Goal: Transaction & Acquisition: Purchase product/service

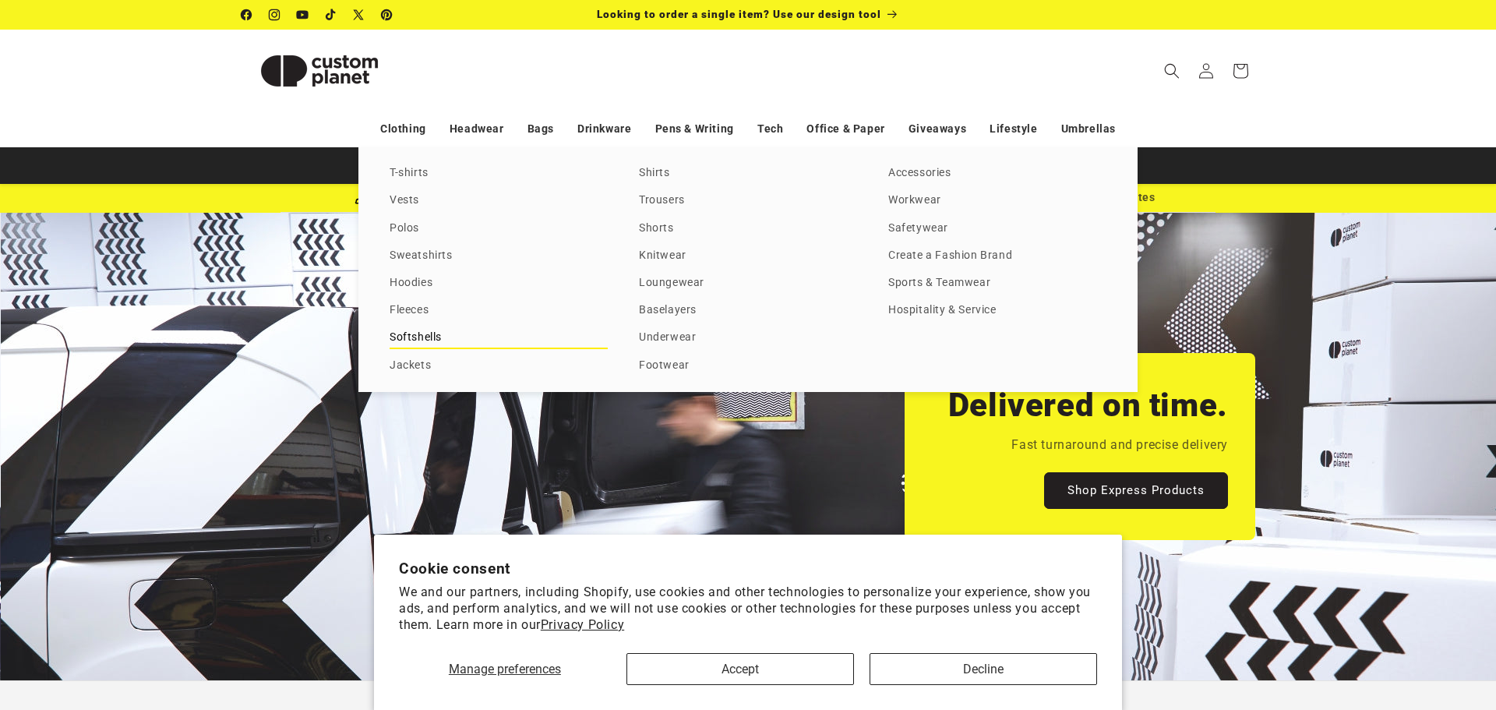
scroll to position [0, 1496]
click at [416, 178] on link "T-shirts" at bounding box center [499, 173] width 218 height 21
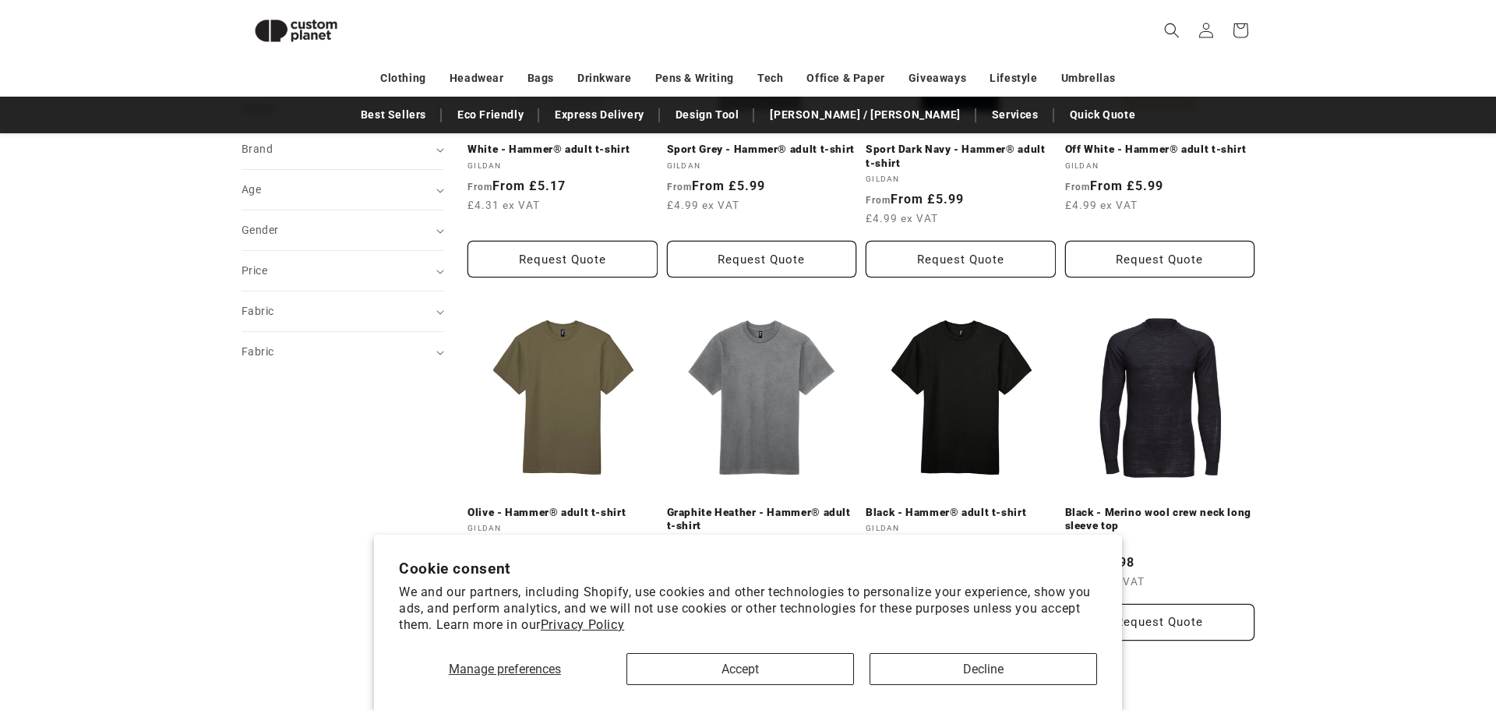
scroll to position [362, 0]
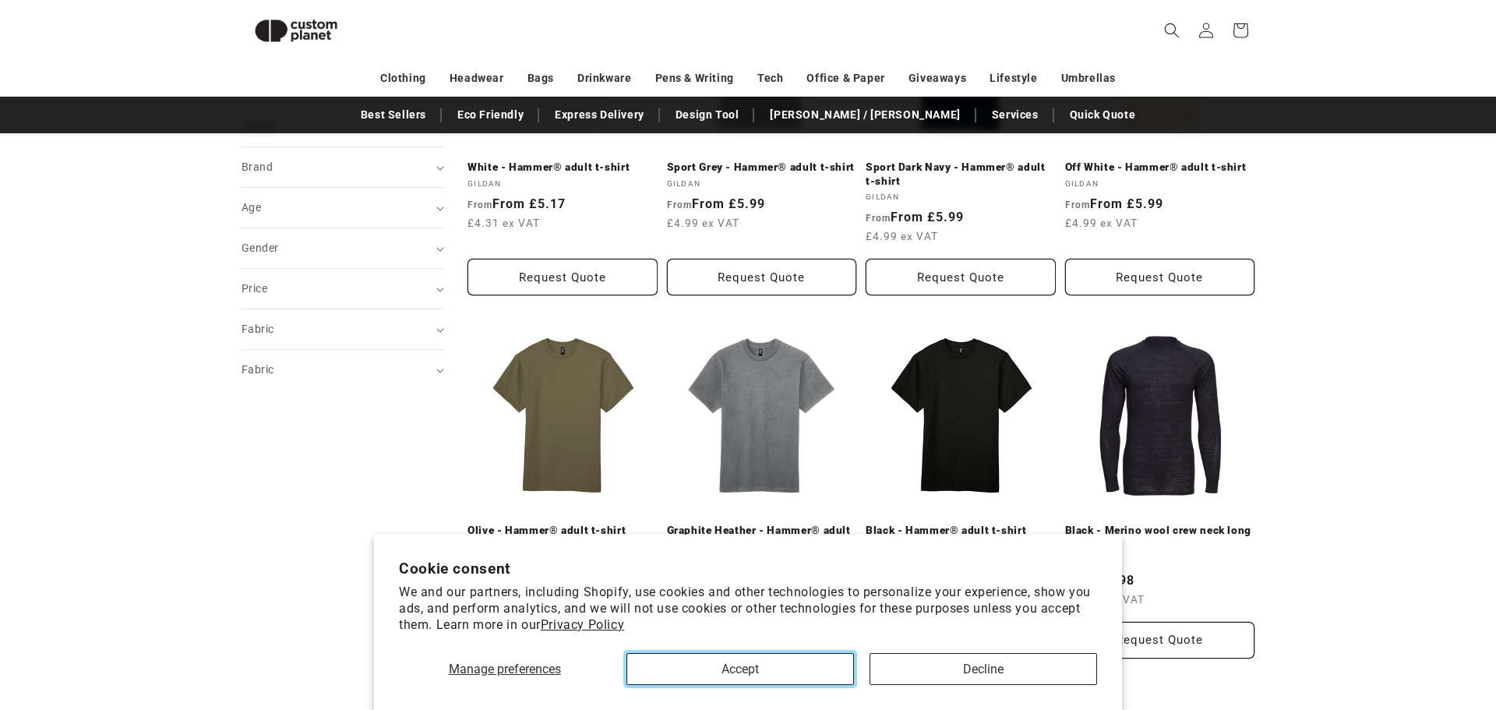
click at [761, 672] on button "Accept" at bounding box center [739, 669] width 227 height 32
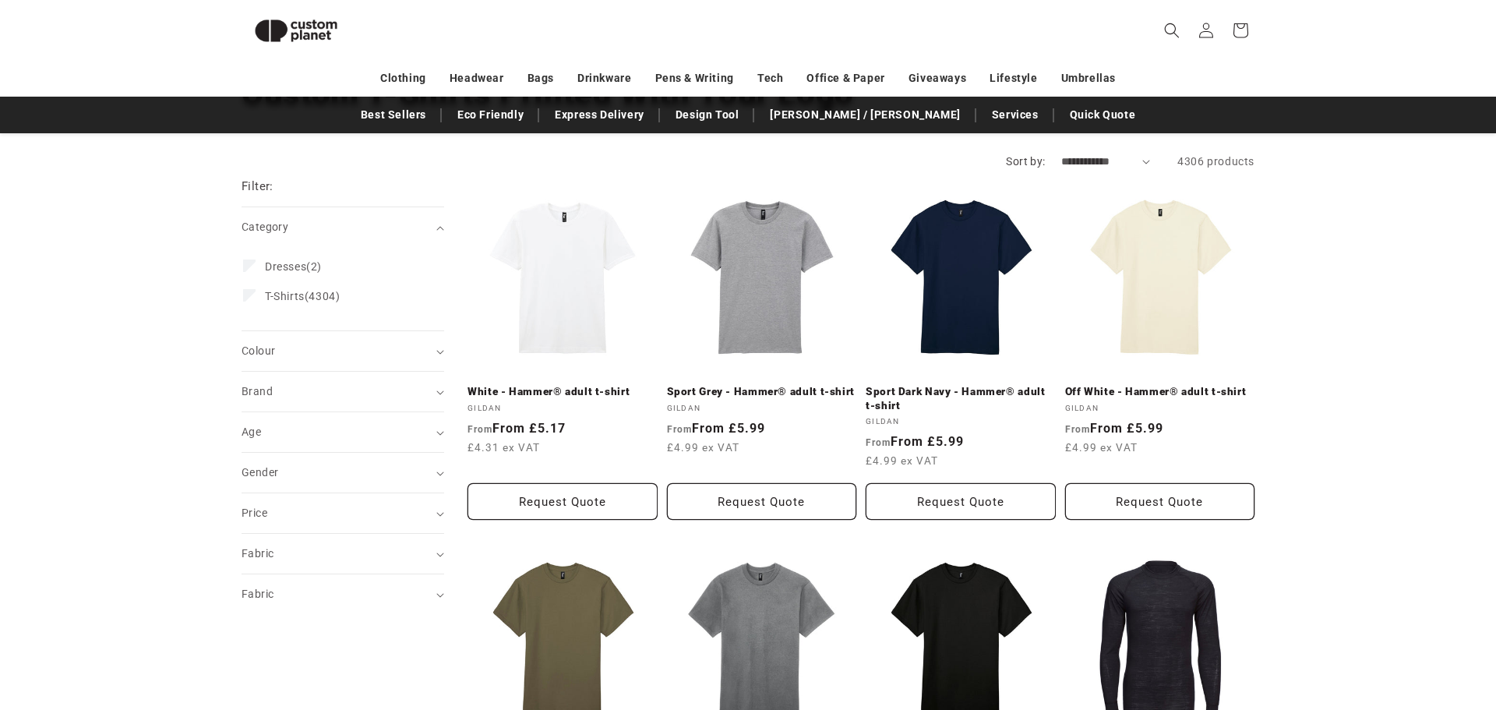
scroll to position [107, 0]
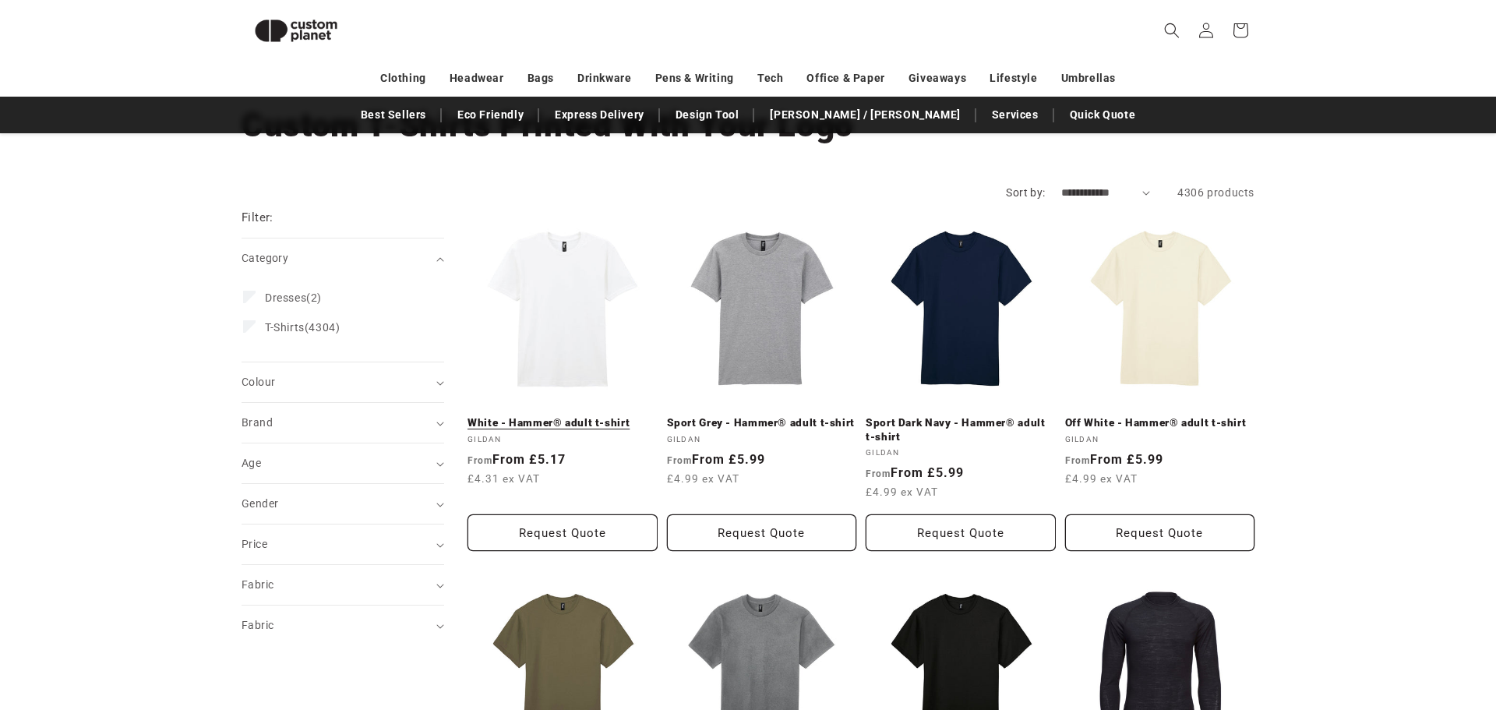
click at [547, 416] on link "White - Hammer® adult t-shirt" at bounding box center [562, 423] width 190 height 14
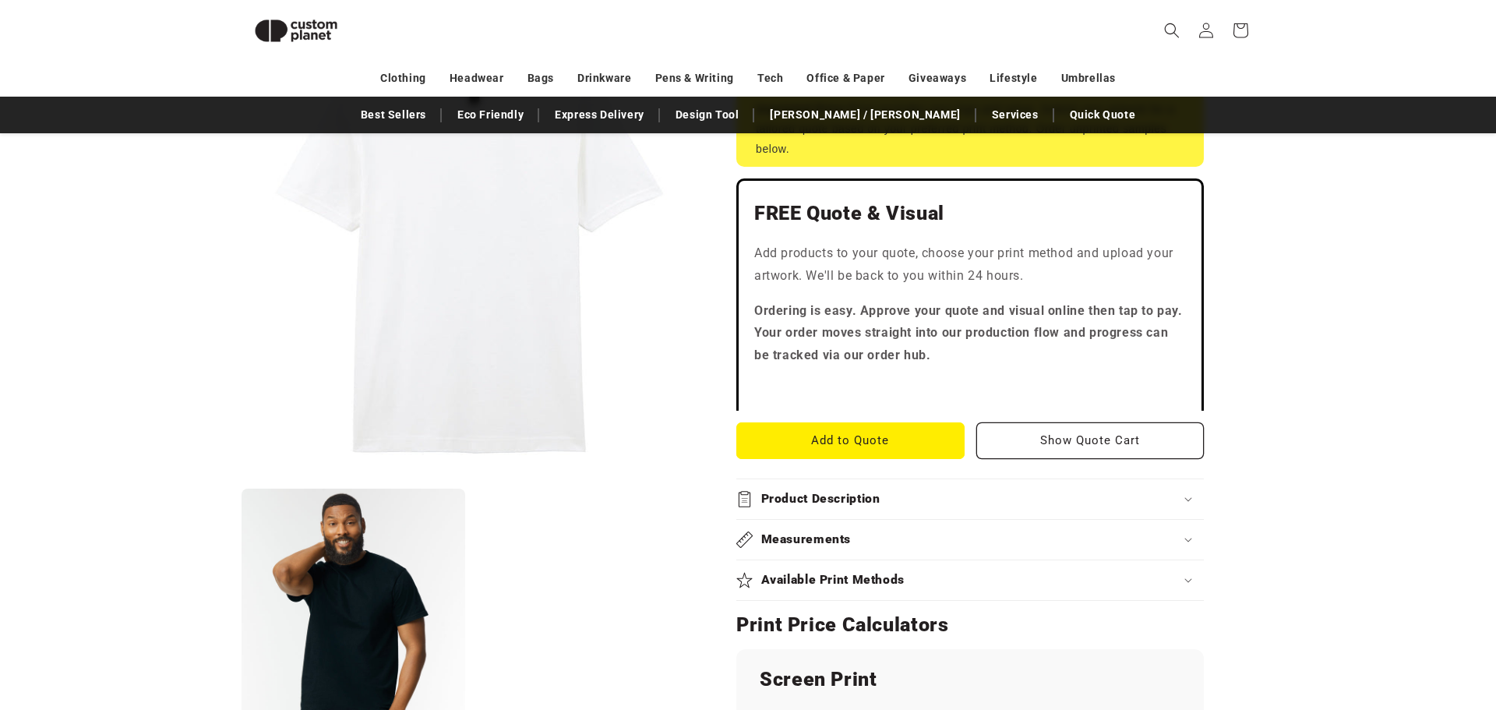
scroll to position [107, 0]
